Goal: Information Seeking & Learning: Learn about a topic

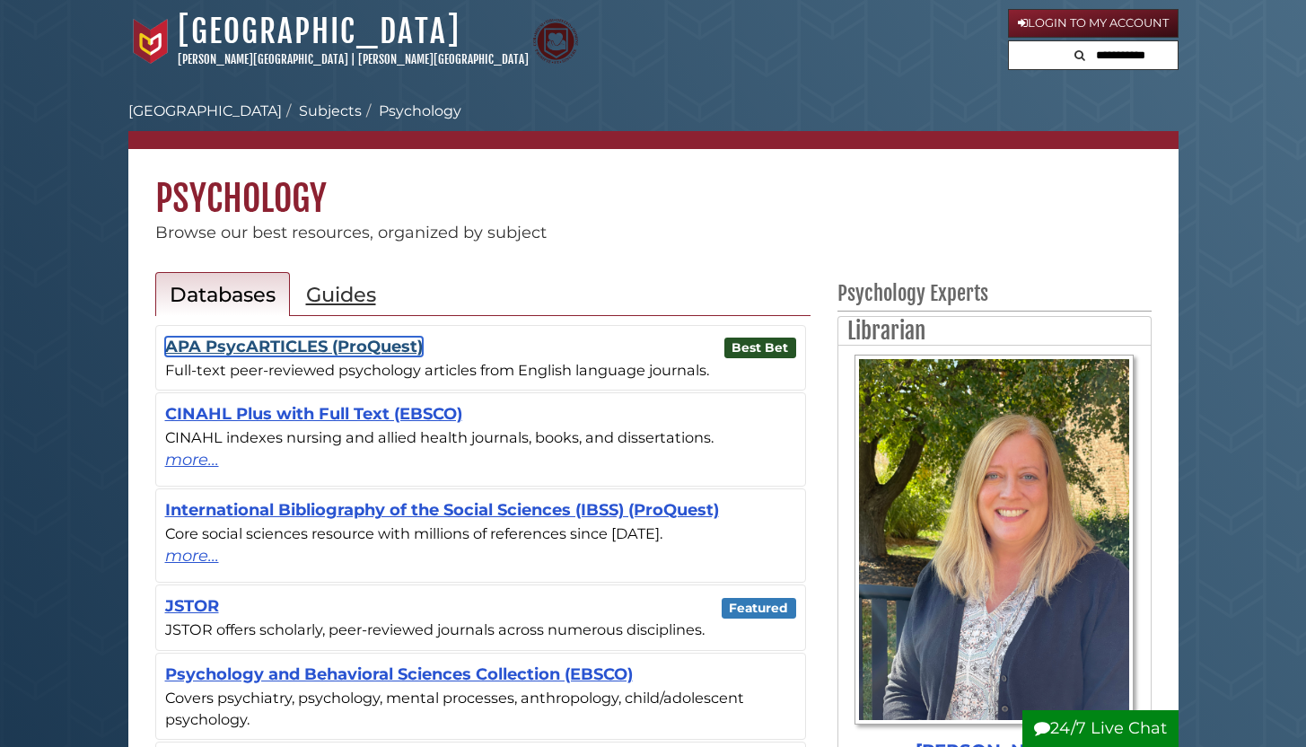
click at [295, 354] on link "APA PsycARTICLES (ProQuest)" at bounding box center [294, 347] width 258 height 20
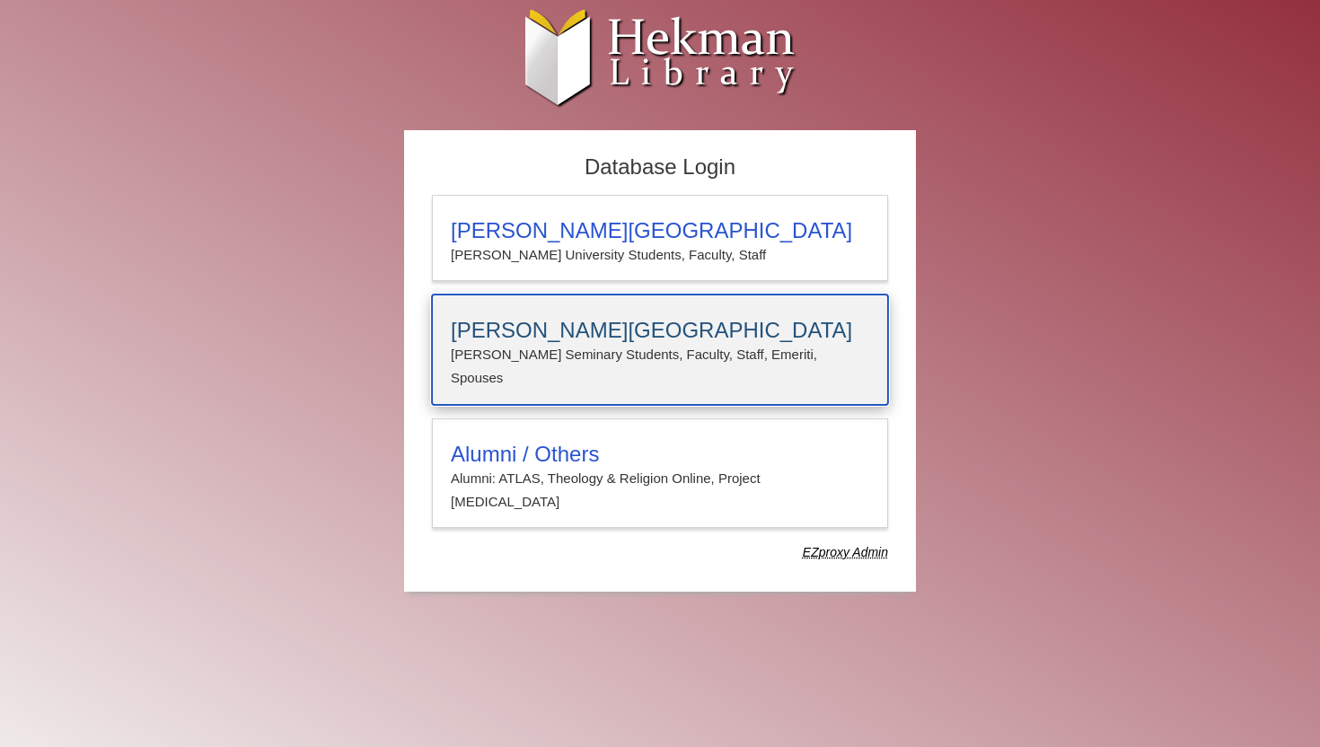
click at [571, 335] on h3 "[PERSON_NAME][GEOGRAPHIC_DATA]" at bounding box center [660, 330] width 418 height 25
